Goal: Use online tool/utility: Use online tool/utility

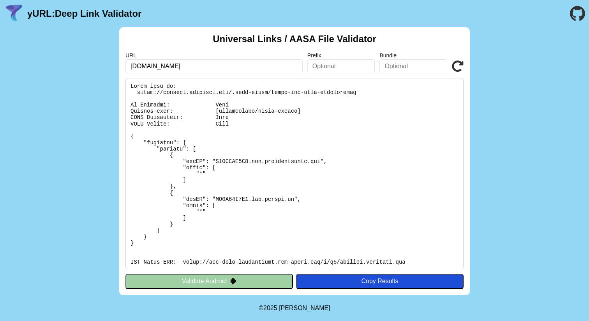
drag, startPoint x: 222, startPoint y: 64, endPoint x: 108, endPoint y: 61, distance: 113.5
click at [108, 61] on div "Universal Links / AASA File Validator URL [DOMAIN_NAME] Prefix Bundle Validate …" at bounding box center [294, 161] width 589 height 268
paste input "[URL][DOMAIN_NAME]"
drag, startPoint x: 149, startPoint y: 66, endPoint x: 95, endPoint y: 66, distance: 54.6
click at [95, 66] on div "Universal Links / AASA File Validator URL [URL][DOMAIN_NAME] Prefix Bundle Vali…" at bounding box center [294, 161] width 589 height 268
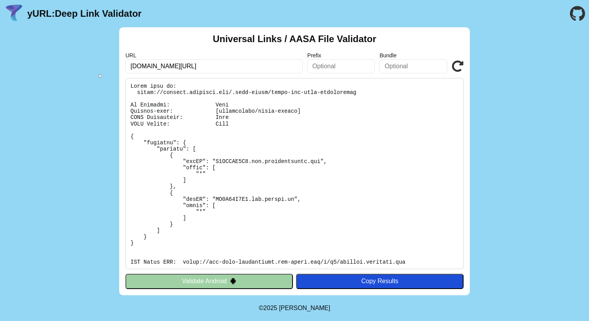
click at [197, 67] on input "[DOMAIN_NAME][URL]" at bounding box center [214, 66] width 177 height 14
type input "[DOMAIN_NAME]"
click at [462, 67] on icon at bounding box center [458, 66] width 12 height 12
click at [231, 63] on input "[DOMAIN_NAME]" at bounding box center [214, 66] width 177 height 14
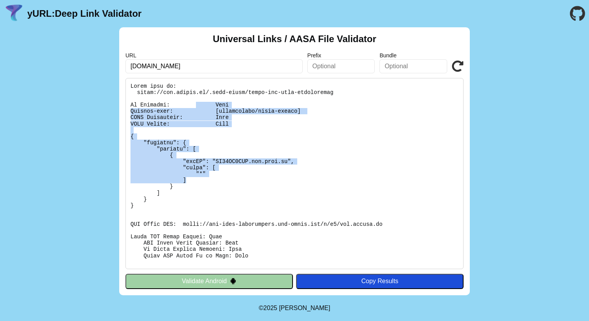
drag, startPoint x: 307, startPoint y: 179, endPoint x: 188, endPoint y: 101, distance: 141.8
click at [188, 101] on pre at bounding box center [295, 173] width 338 height 191
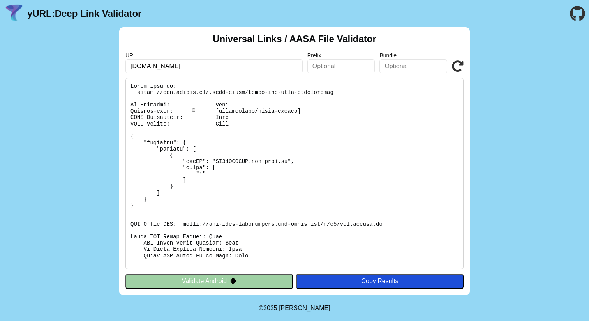
click at [293, 212] on pre at bounding box center [295, 173] width 338 height 191
click at [338, 69] on input "text" at bounding box center [342, 66] width 68 height 14
click at [354, 119] on pre at bounding box center [295, 173] width 338 height 191
click at [407, 69] on input "text" at bounding box center [414, 66] width 68 height 14
click at [324, 166] on pre at bounding box center [295, 173] width 338 height 191
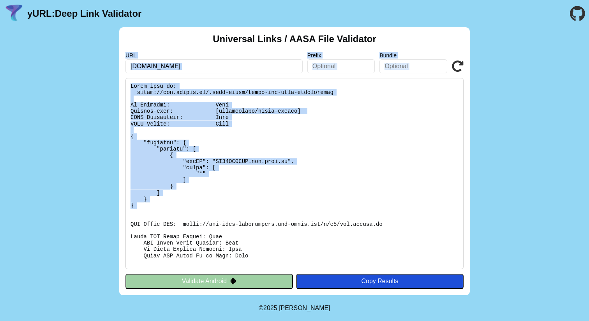
drag, startPoint x: 256, startPoint y: 209, endPoint x: 119, endPoint y: 47, distance: 212.7
click at [119, 47] on div "Universal Links / AASA File Validator URL www.saleai.io Prefix Bundle Validate …" at bounding box center [294, 161] width 351 height 268
click at [237, 175] on pre at bounding box center [295, 173] width 338 height 191
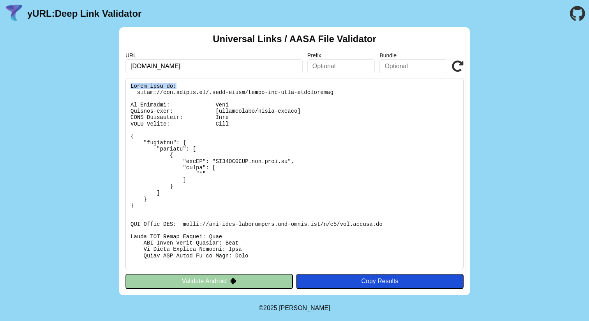
drag, startPoint x: 182, startPoint y: 86, endPoint x: 111, endPoint y: 86, distance: 70.2
click at [111, 86] on div "Universal Links / AASA File Validator URL www.saleai.io Prefix Bundle Validate …" at bounding box center [294, 161] width 589 height 268
click at [235, 137] on pre at bounding box center [295, 173] width 338 height 191
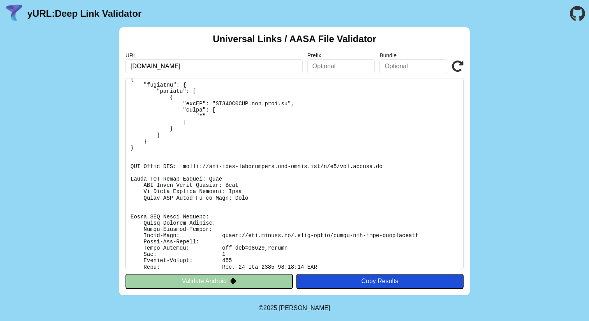
scroll to position [58, 0]
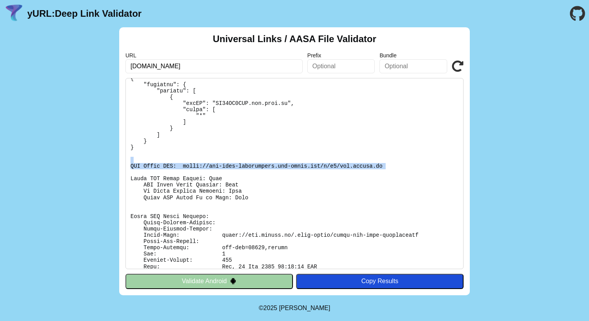
drag, startPoint x: 160, startPoint y: 162, endPoint x: 263, endPoint y: 175, distance: 103.7
click at [263, 175] on pre at bounding box center [295, 173] width 338 height 191
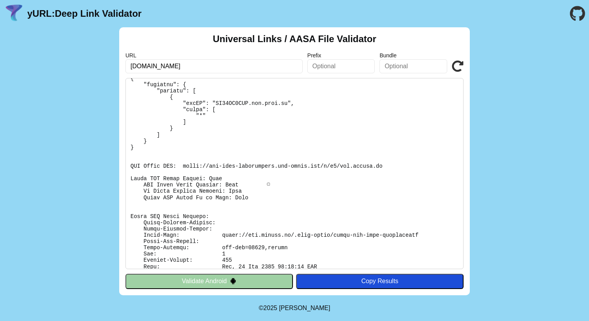
click at [287, 223] on pre at bounding box center [295, 173] width 338 height 191
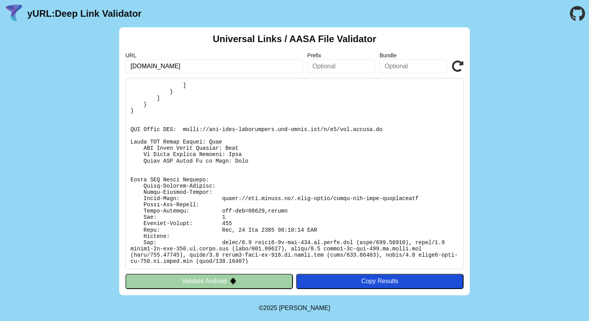
scroll to position [94, 0]
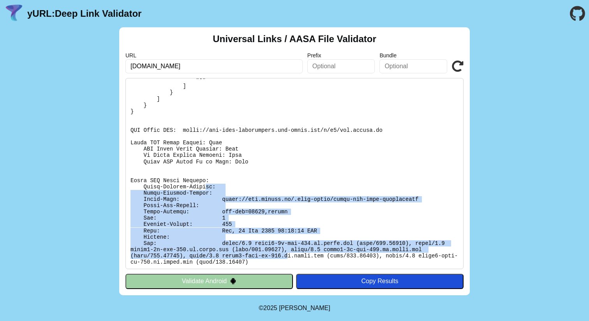
drag, startPoint x: 288, startPoint y: 256, endPoint x: 207, endPoint y: 185, distance: 107.7
click at [207, 185] on pre at bounding box center [295, 173] width 338 height 191
click at [317, 237] on pre at bounding box center [295, 173] width 338 height 191
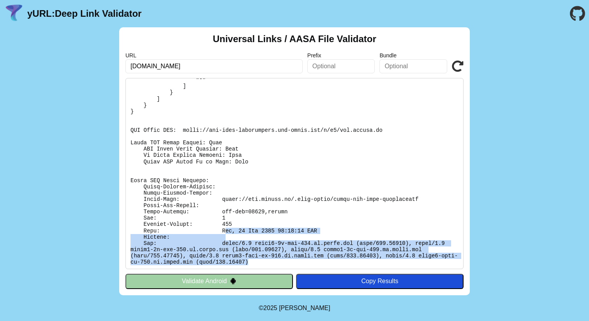
drag, startPoint x: 299, startPoint y: 262, endPoint x: 217, endPoint y: 224, distance: 90.5
click at [224, 227] on pre at bounding box center [295, 173] width 338 height 191
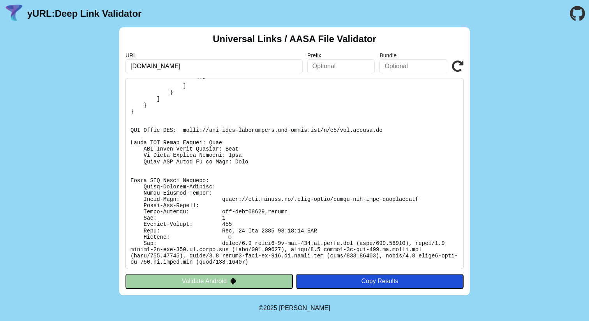
click at [217, 224] on pre at bounding box center [295, 173] width 338 height 191
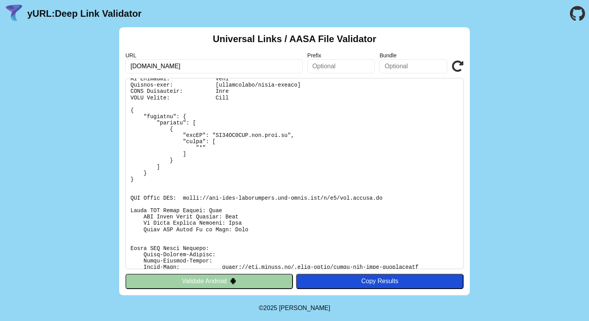
scroll to position [0, 0]
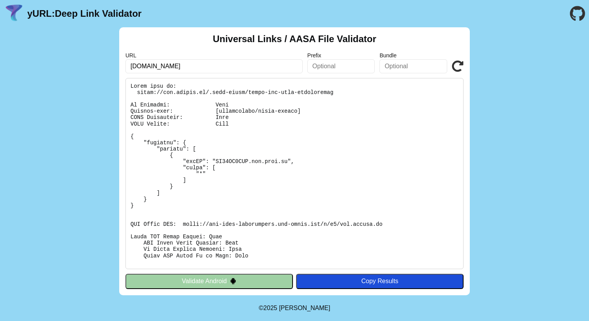
click at [197, 76] on div "Universal Links / AASA File Validator URL www.saleai.io Prefix Bundle Validate …" at bounding box center [294, 161] width 351 height 268
click at [202, 69] on input "[DOMAIN_NAME]" at bounding box center [214, 66] width 177 height 14
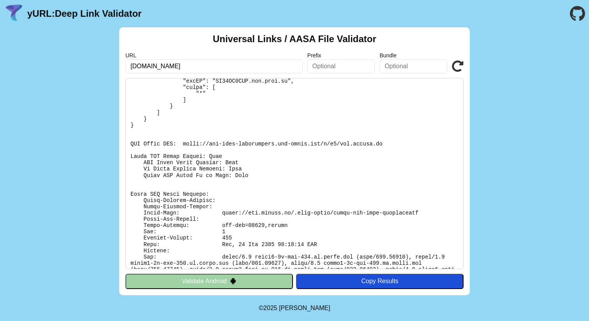
scroll to position [81, 0]
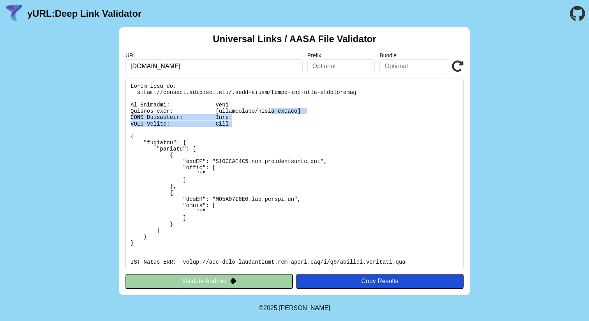
drag, startPoint x: 272, startPoint y: 112, endPoint x: 351, endPoint y: 140, distance: 84.0
click at [350, 140] on pre at bounding box center [295, 173] width 338 height 191
click at [283, 196] on pre at bounding box center [295, 173] width 338 height 191
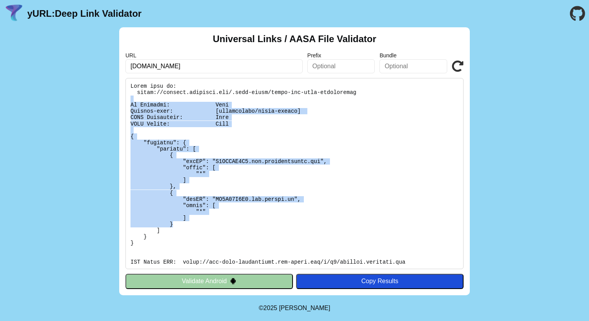
drag, startPoint x: 231, startPoint y: 226, endPoint x: 154, endPoint y: 96, distance: 151.4
click at [154, 96] on pre at bounding box center [295, 173] width 338 height 191
click at [296, 185] on pre at bounding box center [295, 173] width 338 height 191
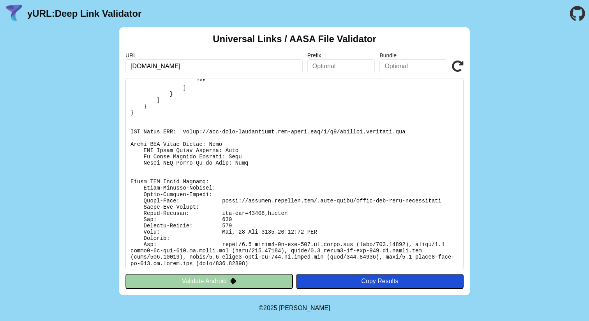
scroll to position [133, 0]
